Goal: Transaction & Acquisition: Purchase product/service

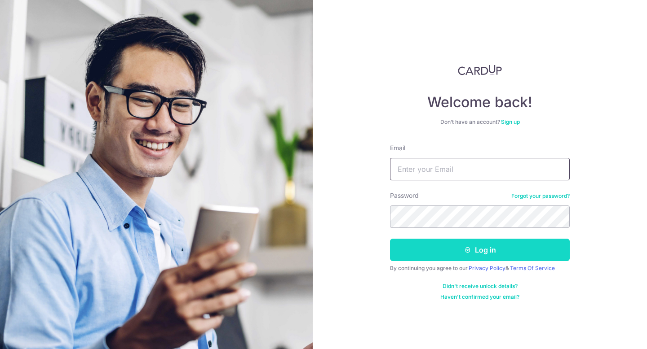
type input "[EMAIL_ADDRESS][DOMAIN_NAME]"
click at [422, 254] on button "Log in" at bounding box center [480, 250] width 180 height 22
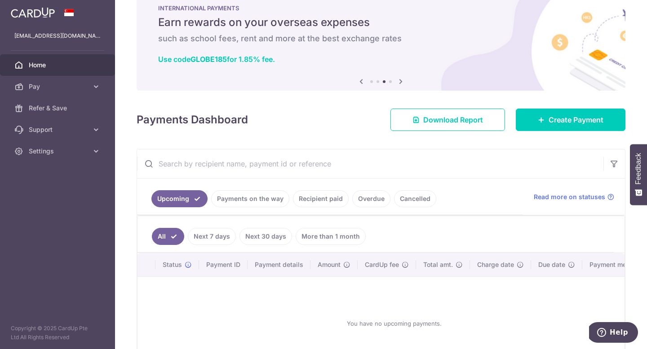
scroll to position [25, 0]
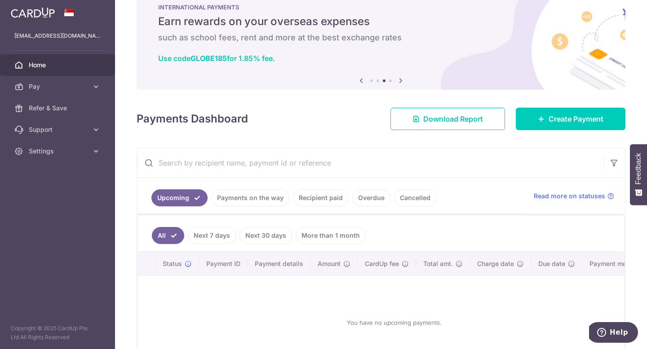
click at [331, 198] on link "Recipient paid" at bounding box center [321, 198] width 56 height 17
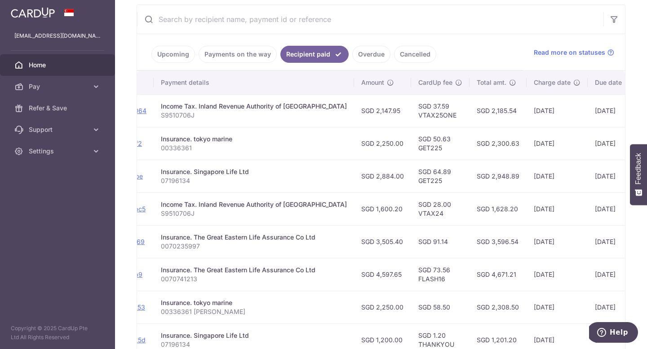
scroll to position [0, 145]
click at [410, 149] on td "SGD 50.63 GET225" at bounding box center [439, 143] width 58 height 33
copy td "GET225"
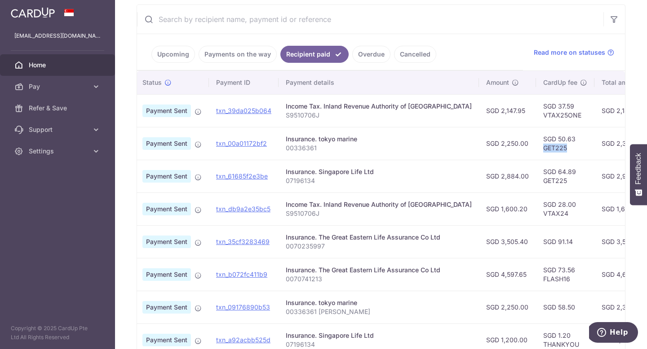
scroll to position [0, 0]
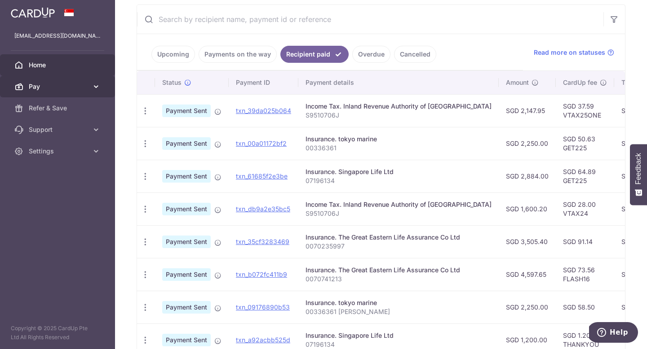
click at [92, 84] on icon at bounding box center [96, 86] width 9 height 9
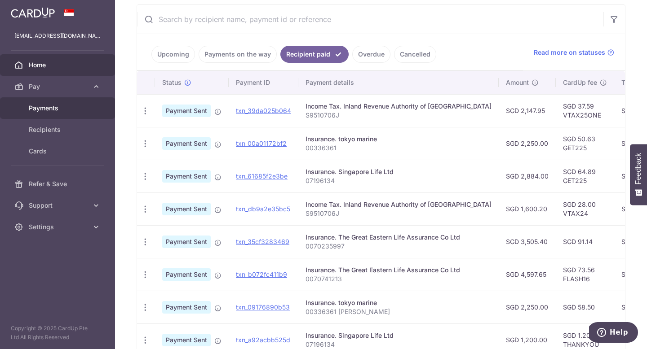
click at [66, 116] on link "Payments" at bounding box center [57, 108] width 115 height 22
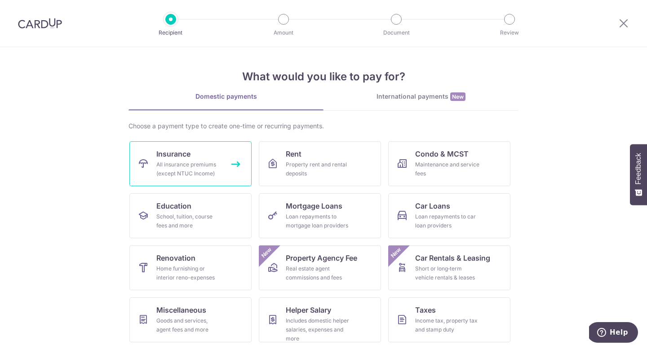
click at [172, 167] on div "All insurance premiums (except NTUC Income)" at bounding box center [188, 169] width 65 height 18
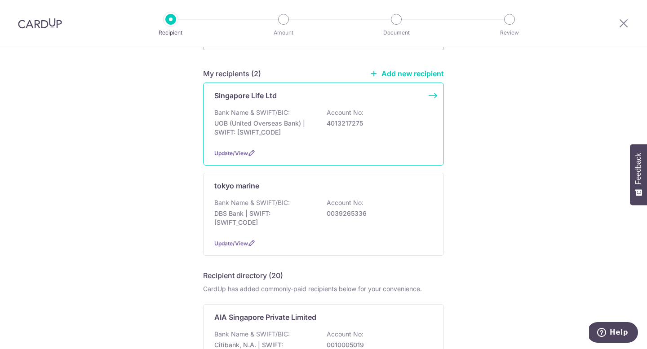
scroll to position [62, 0]
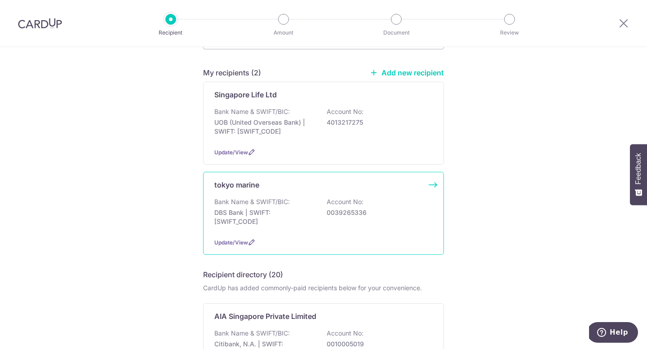
click at [263, 194] on div "tokyo marine Bank Name & SWIFT/BIC: DBS Bank | SWIFT: DBSSSGSGXXX Account No: 0…" at bounding box center [323, 213] width 241 height 83
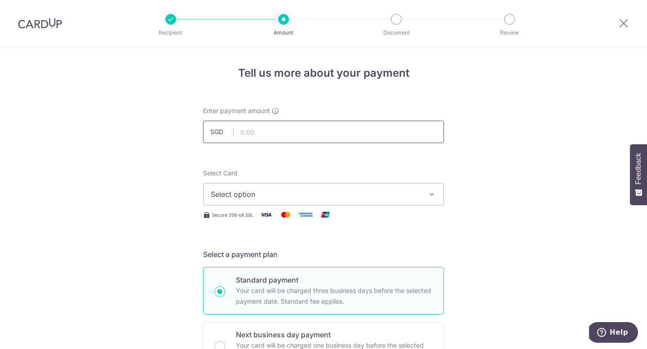
click at [271, 140] on input "text" at bounding box center [323, 132] width 241 height 22
type input "2,250.00"
click at [222, 203] on button "Select option" at bounding box center [323, 194] width 241 height 22
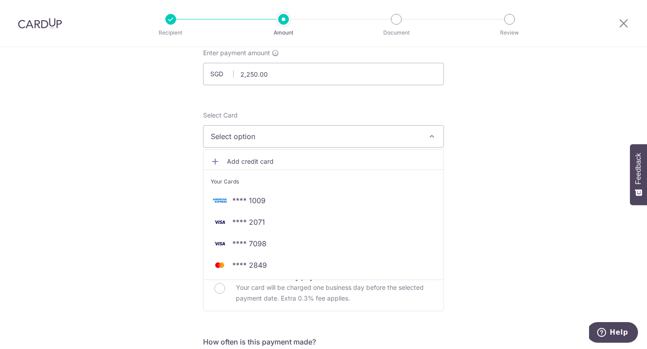
scroll to position [59, 0]
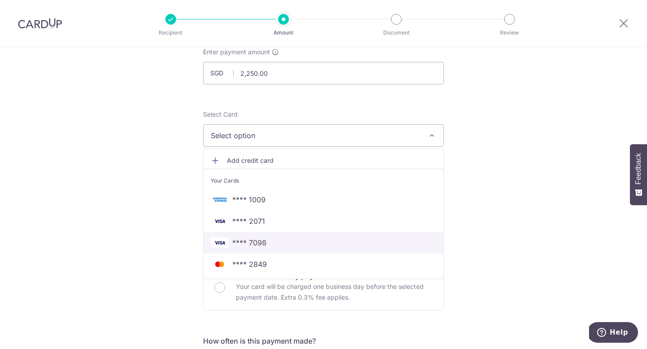
click at [240, 242] on span "**** 7098" at bounding box center [249, 243] width 34 height 11
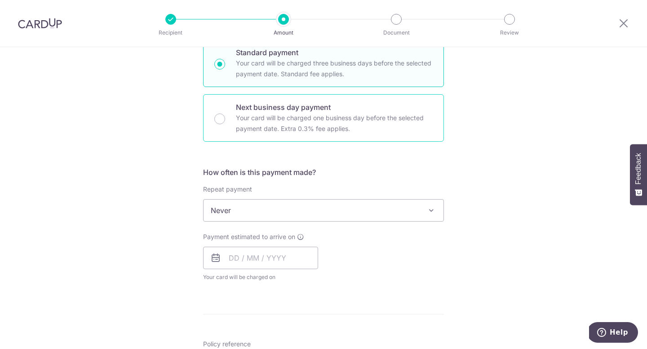
scroll to position [229, 0]
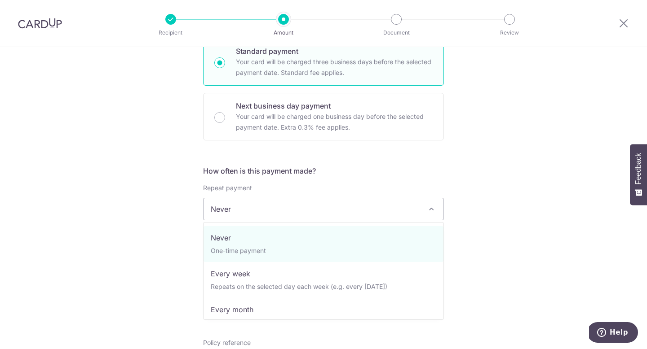
click at [254, 199] on span "Never" at bounding box center [323, 210] width 240 height 22
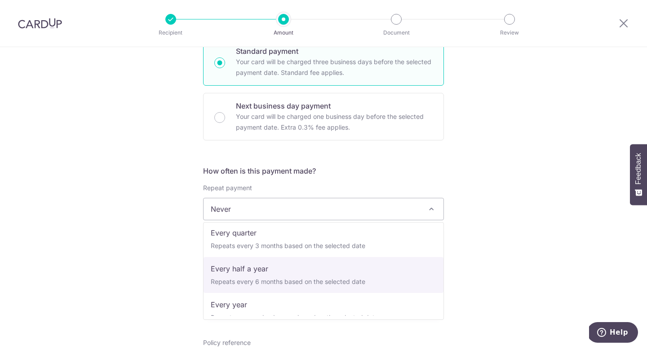
scroll to position [126, 0]
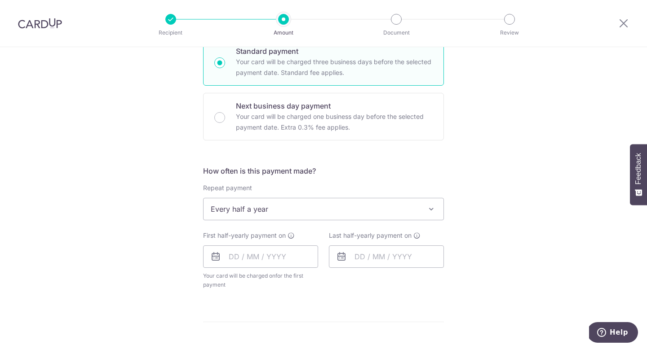
select select "5"
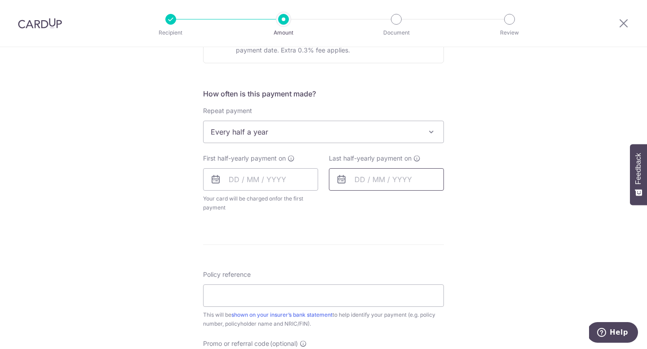
scroll to position [339, 0]
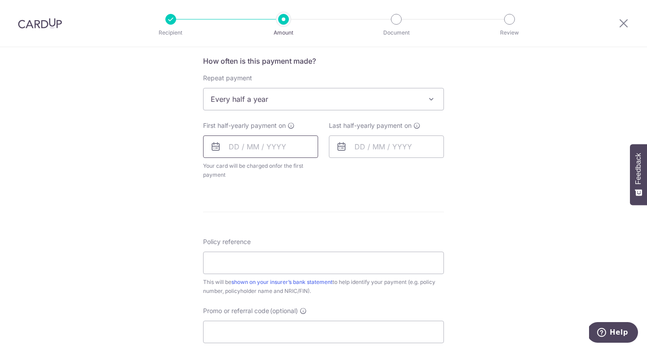
click at [287, 150] on input "text" at bounding box center [260, 147] width 115 height 22
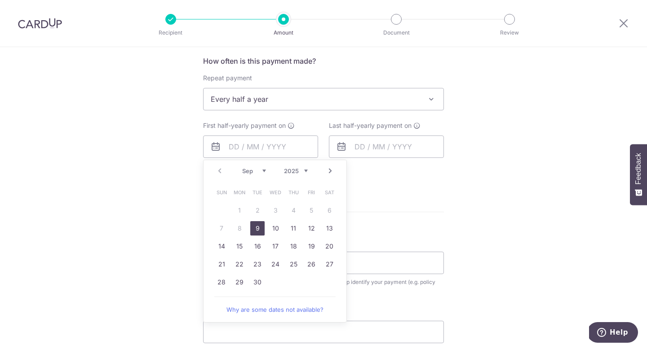
click at [258, 232] on link "9" at bounding box center [257, 228] width 14 height 14
type input "09/09/2025"
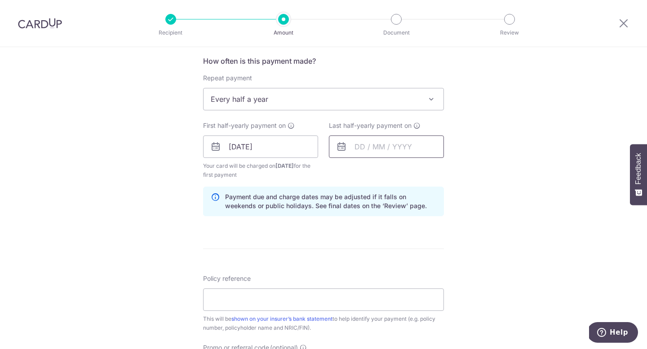
click at [354, 154] on input "text" at bounding box center [386, 147] width 115 height 22
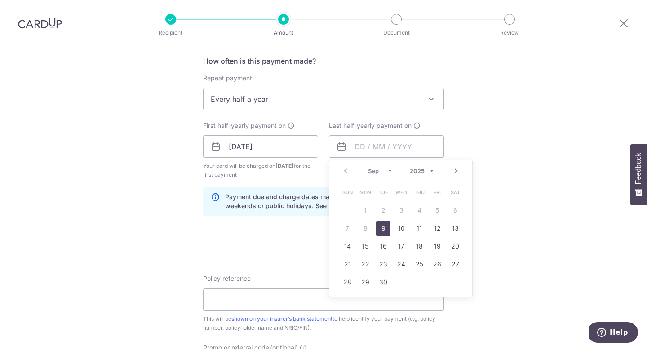
click at [415, 174] on select "2025 2026 2027 2028 2029 2030 2031 2032 2033 2034 2035" at bounding box center [422, 171] width 24 height 7
click at [362, 171] on div "Prev Next Jan Feb Mar Apr May Jun Jul Aug Sep Oct Nov Dec 2025 2026 2027 2028 2…" at bounding box center [400, 171] width 143 height 22
click at [369, 172] on select "Jan Feb Mar Apr May Jun Jul Aug Sep Oct Nov Dec" at bounding box center [380, 171] width 24 height 7
click at [363, 282] on link "30" at bounding box center [365, 282] width 14 height 14
type input "30/08/2027"
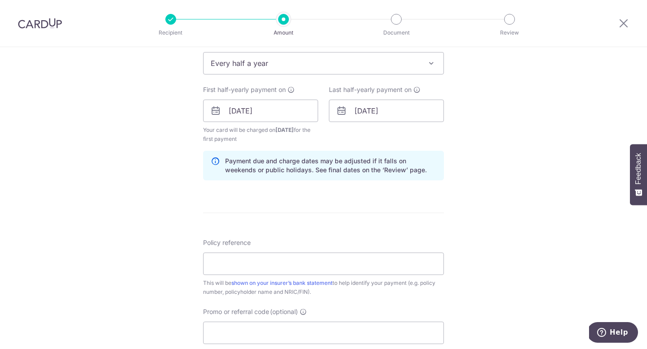
scroll to position [404, 0]
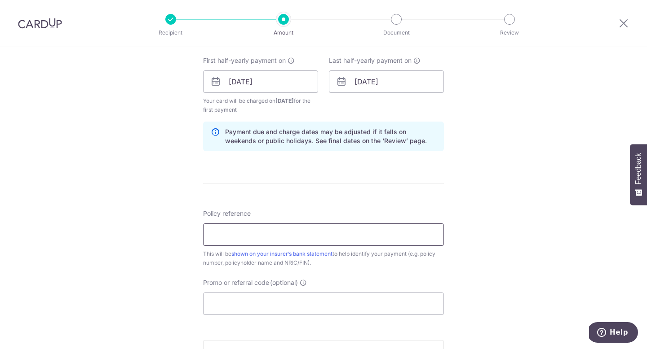
click at [397, 237] on input "Policy reference" at bounding box center [323, 235] width 241 height 22
type input "00336361"
click at [269, 295] on input "Promo or referral code (optional)" at bounding box center [323, 304] width 241 height 22
paste input "GET225"
type input "GET225"
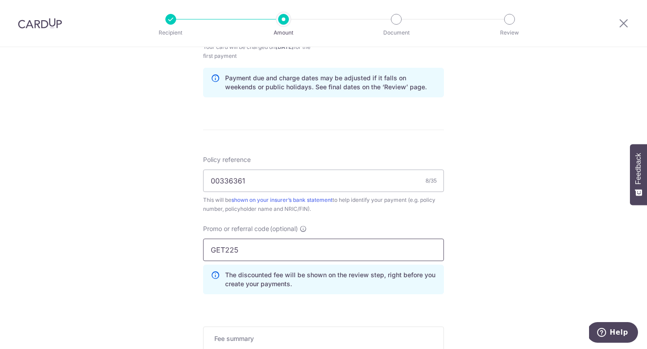
scroll to position [459, 0]
type input "REC185"
click at [525, 257] on div "Tell us more about your payment Enter payment amount SGD 2,250.00 2250.00 Selec…" at bounding box center [323, 38] width 647 height 899
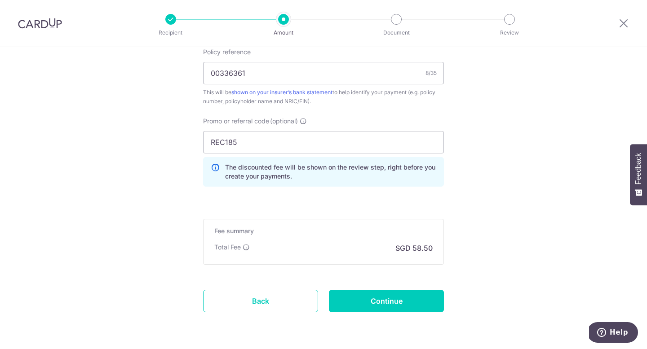
scroll to position [596, 0]
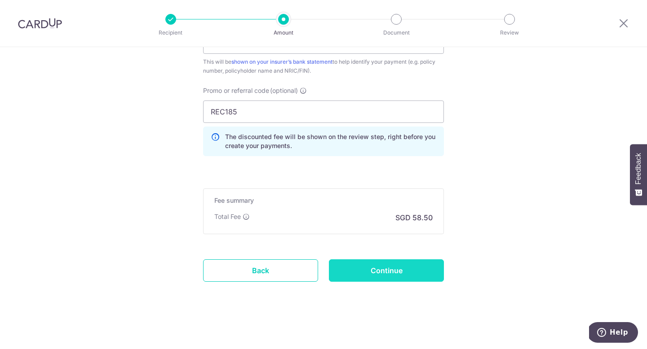
click at [414, 265] on input "Continue" at bounding box center [386, 271] width 115 height 22
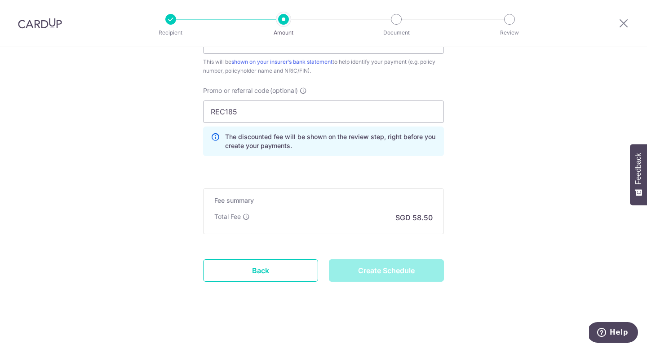
type input "Create Schedule"
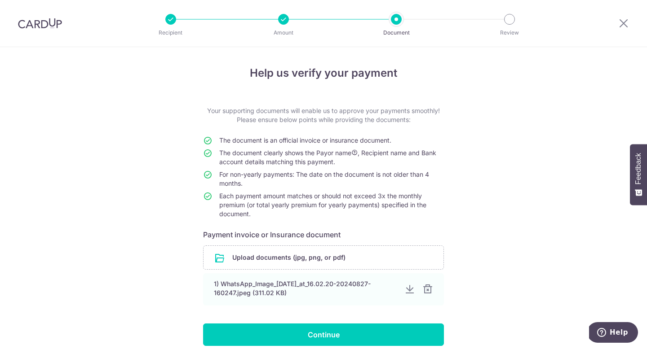
scroll to position [52, 0]
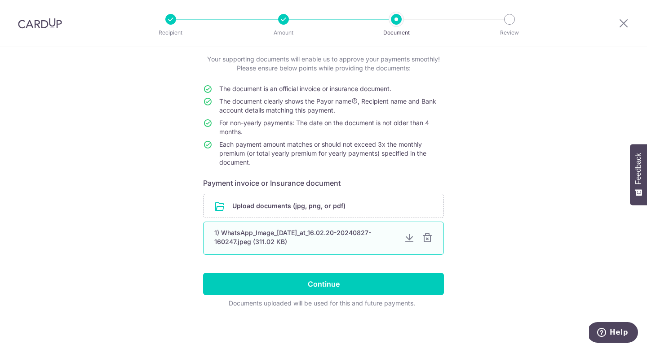
click at [408, 242] on div at bounding box center [409, 238] width 11 height 11
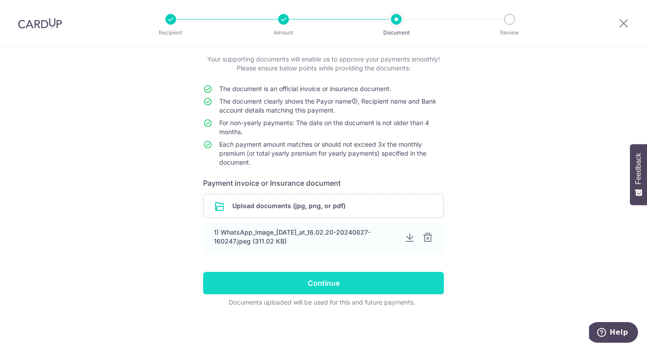
click at [359, 275] on input "Continue" at bounding box center [323, 283] width 241 height 22
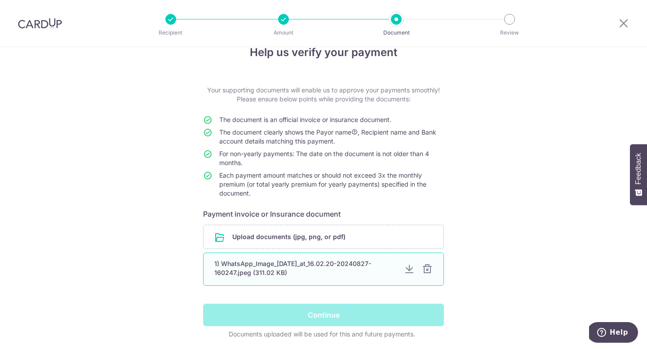
scroll to position [22, 0]
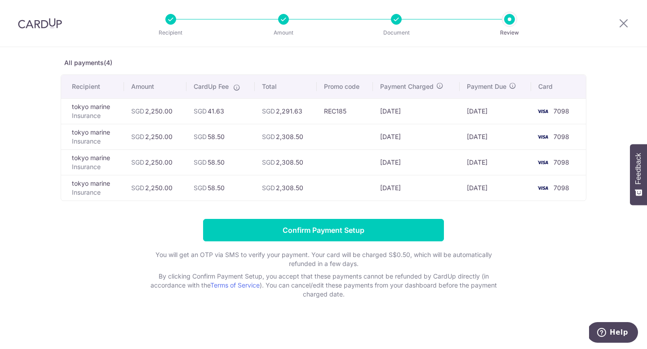
scroll to position [44, 0]
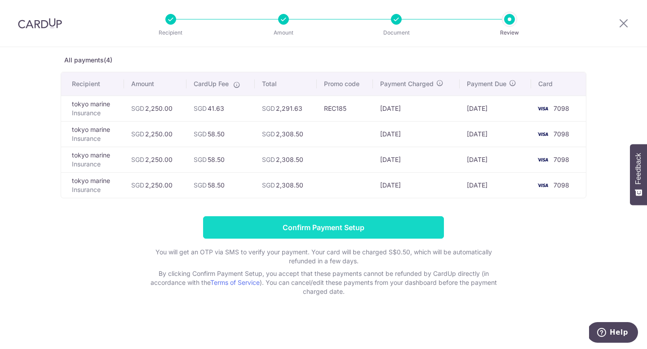
click at [332, 221] on input "Confirm Payment Setup" at bounding box center [323, 227] width 241 height 22
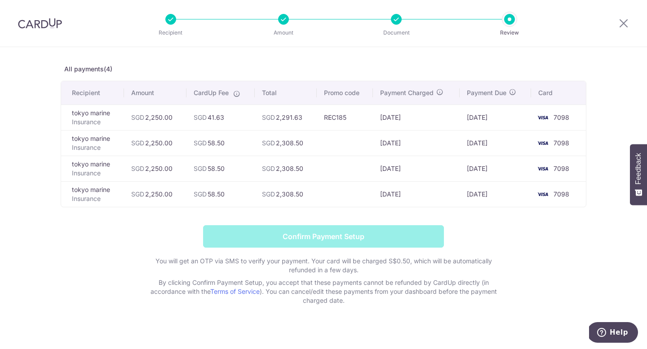
scroll to position [33, 0]
